Goal: Obtain resource: Obtain resource

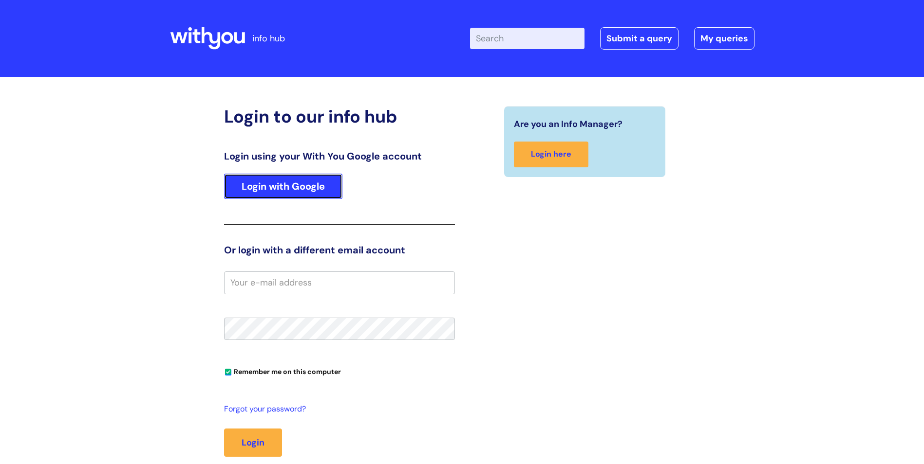
click at [274, 191] on link "Login with Google" at bounding box center [283, 186] width 118 height 25
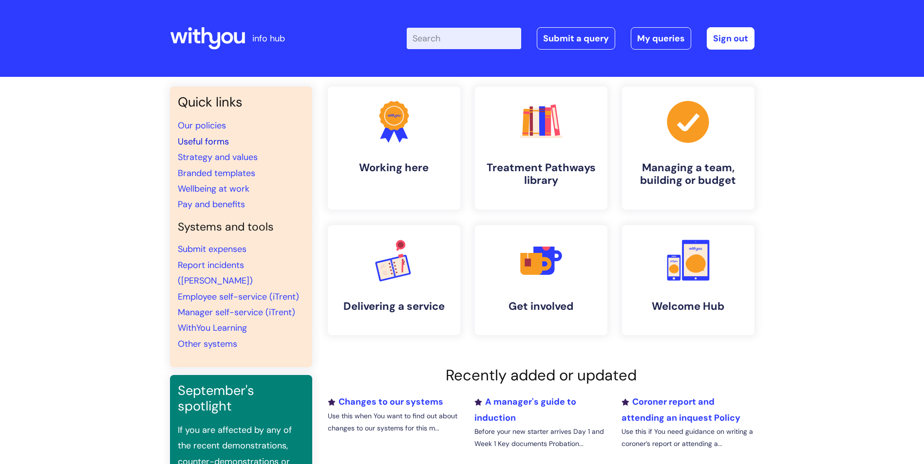
click at [200, 143] on link "Useful forms" at bounding box center [203, 142] width 51 height 12
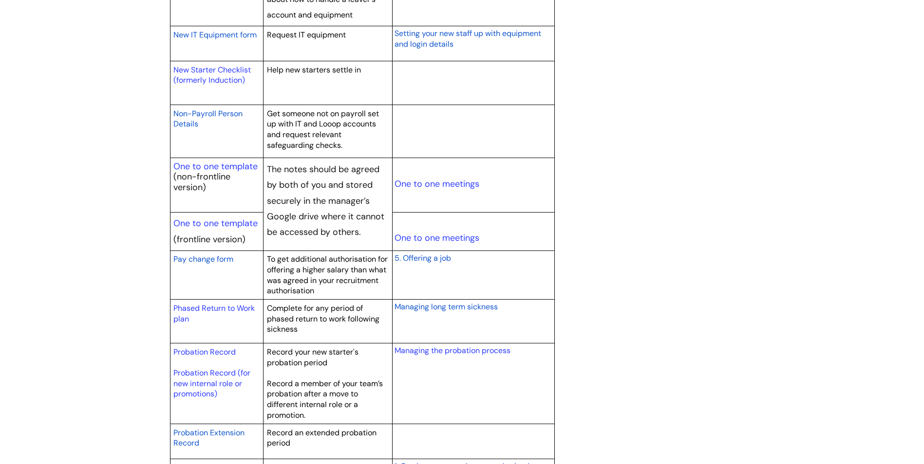
scroll to position [974, 0]
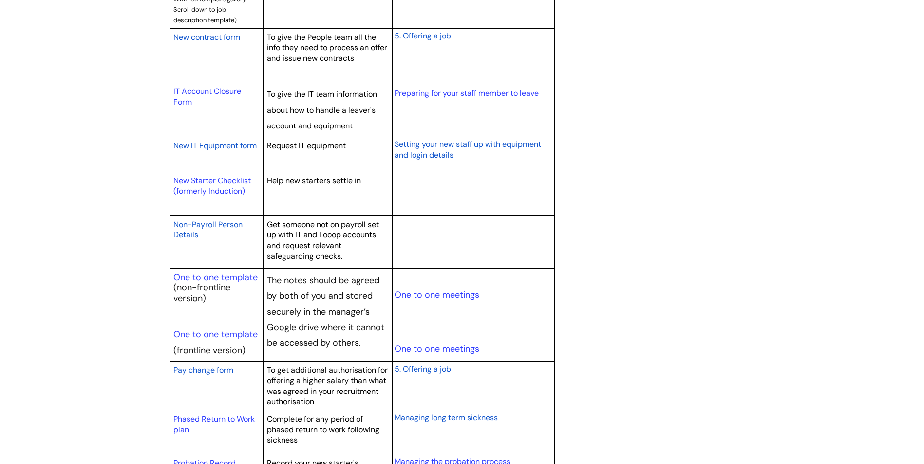
click at [214, 145] on span "New IT Equipment form" at bounding box center [214, 146] width 83 height 10
